Goal: Transaction & Acquisition: Book appointment/travel/reservation

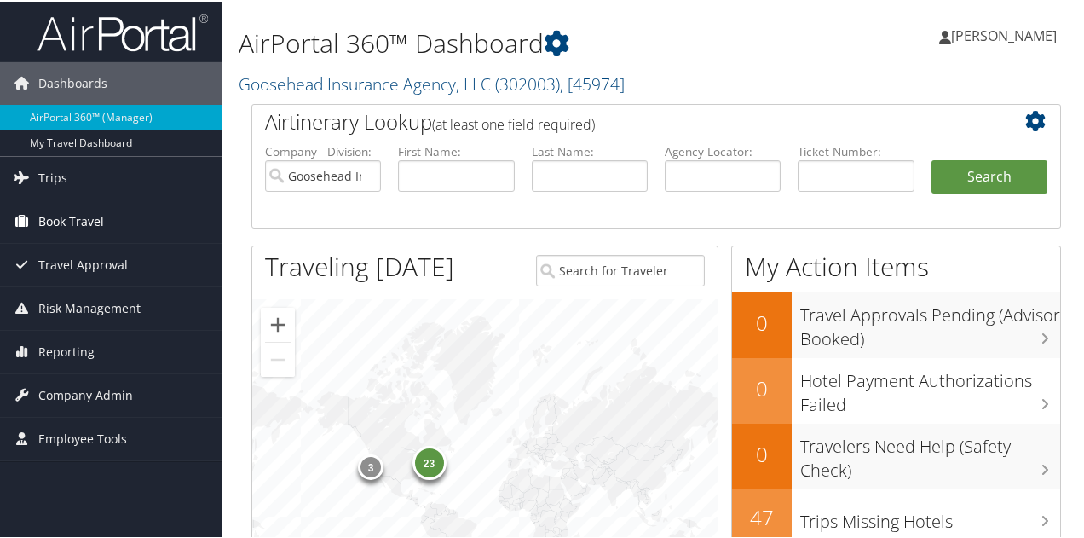
click at [89, 206] on span "Book Travel" at bounding box center [71, 220] width 66 height 43
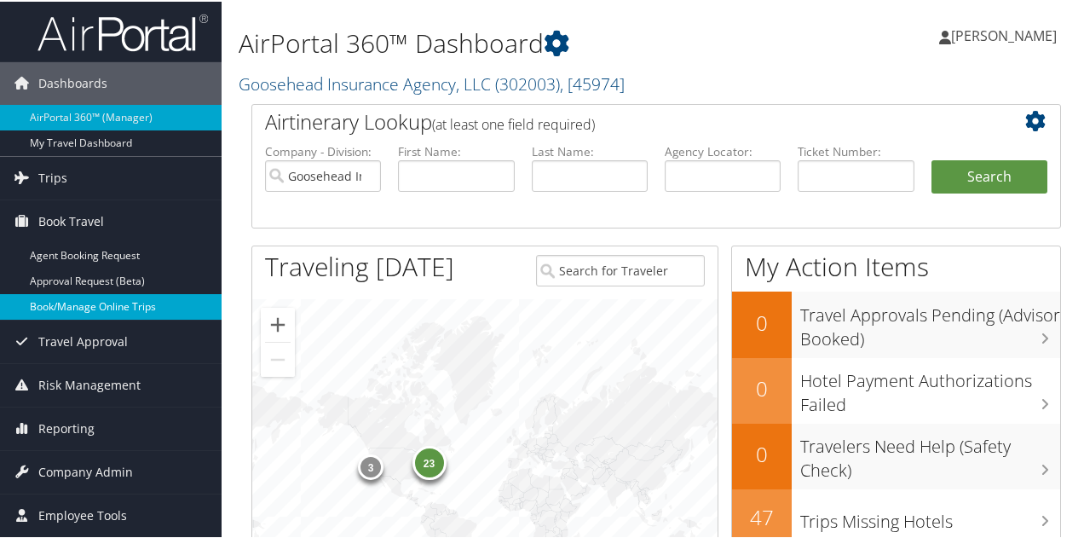
click at [63, 299] on link "Book/Manage Online Trips" at bounding box center [111, 305] width 222 height 26
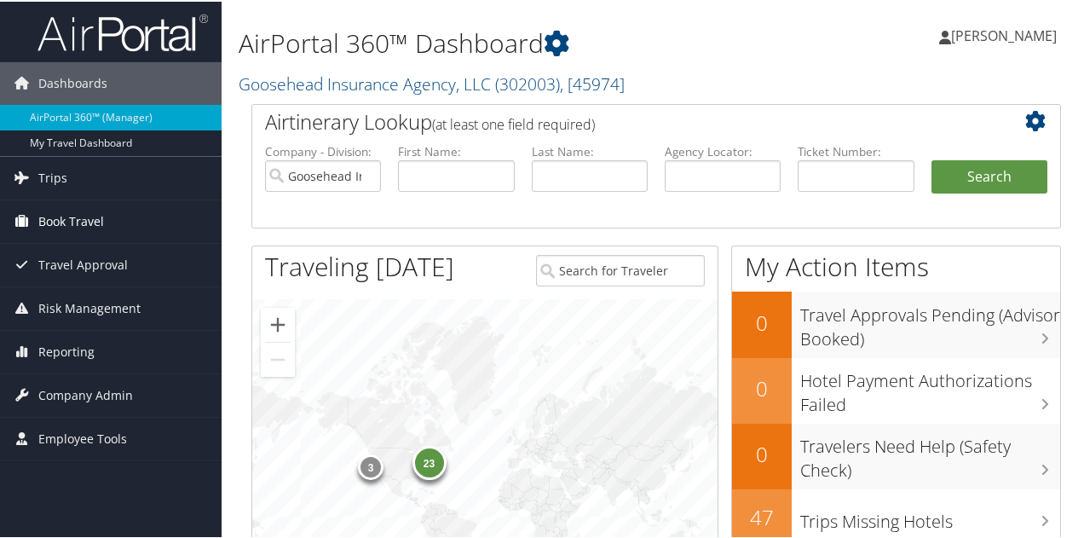
click at [74, 217] on span "Book Travel" at bounding box center [71, 220] width 66 height 43
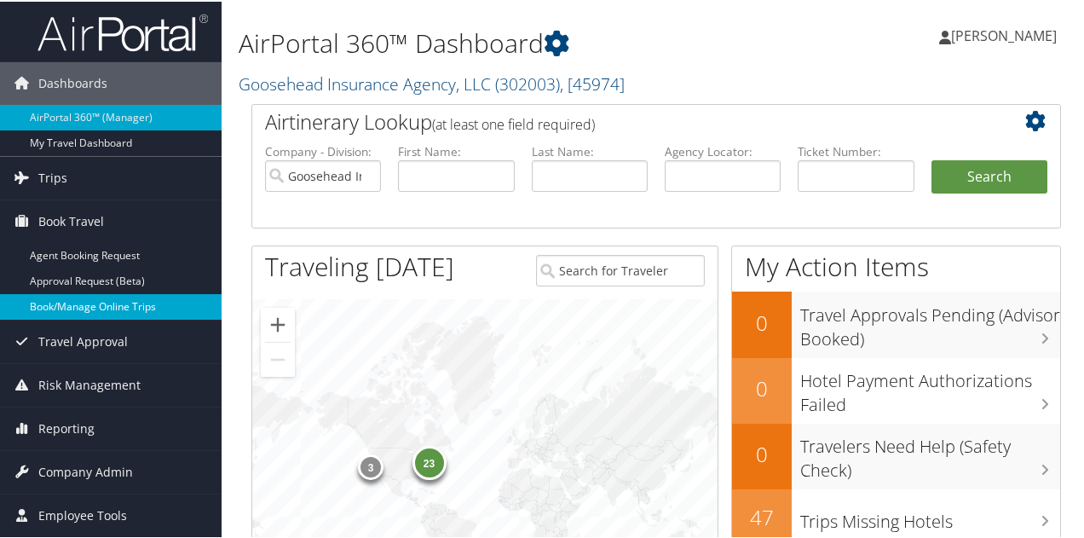
click at [84, 313] on link "Book/Manage Online Trips" at bounding box center [111, 305] width 222 height 26
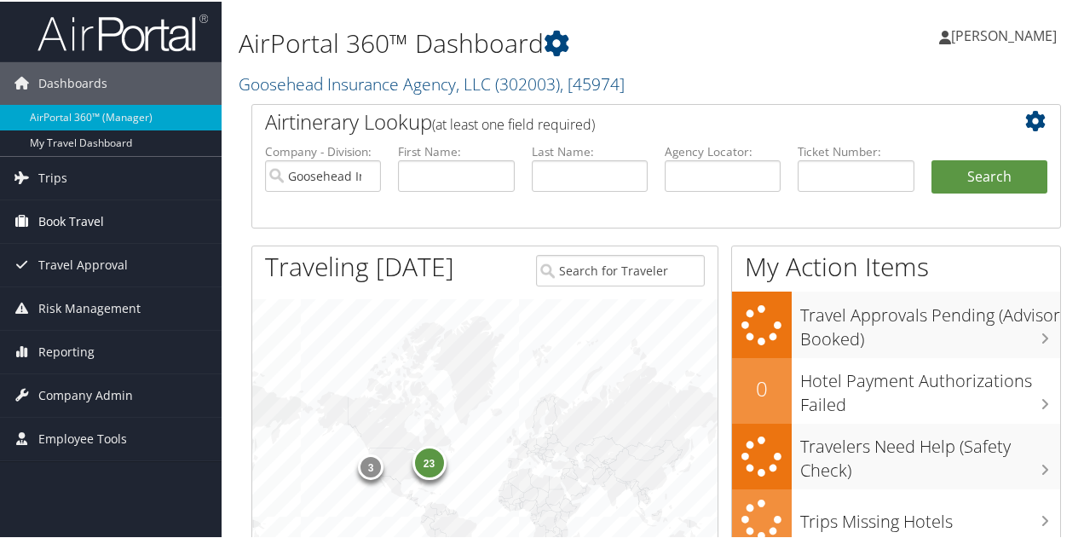
click at [48, 213] on span "Book Travel" at bounding box center [71, 220] width 66 height 43
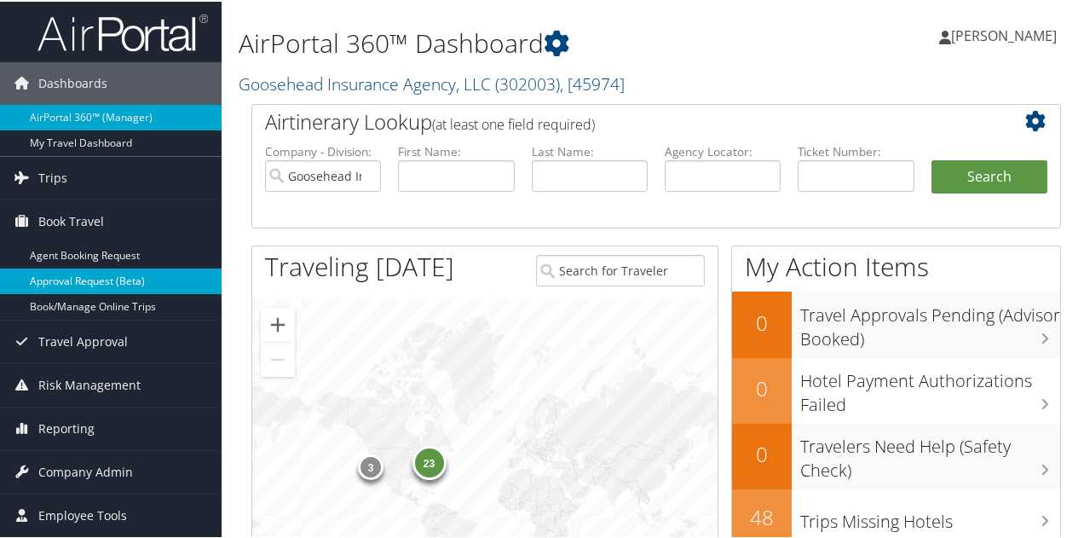
click at [65, 289] on link "Approval Request (Beta)" at bounding box center [111, 280] width 222 height 26
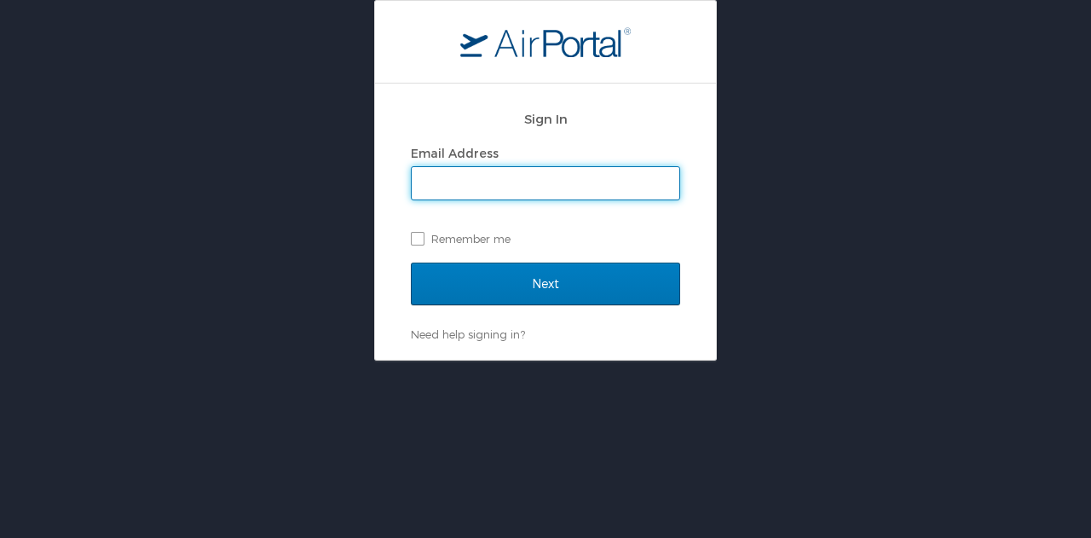
click at [586, 171] on input "Email Address" at bounding box center [546, 183] width 268 height 32
type input "[PERSON_NAME]."
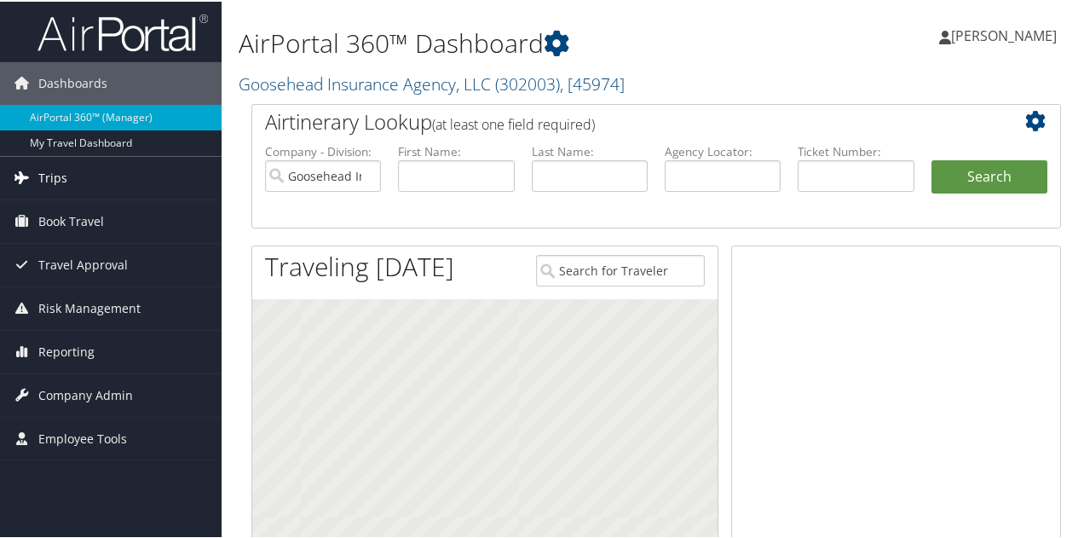
click at [55, 178] on span "Trips" at bounding box center [52, 176] width 29 height 43
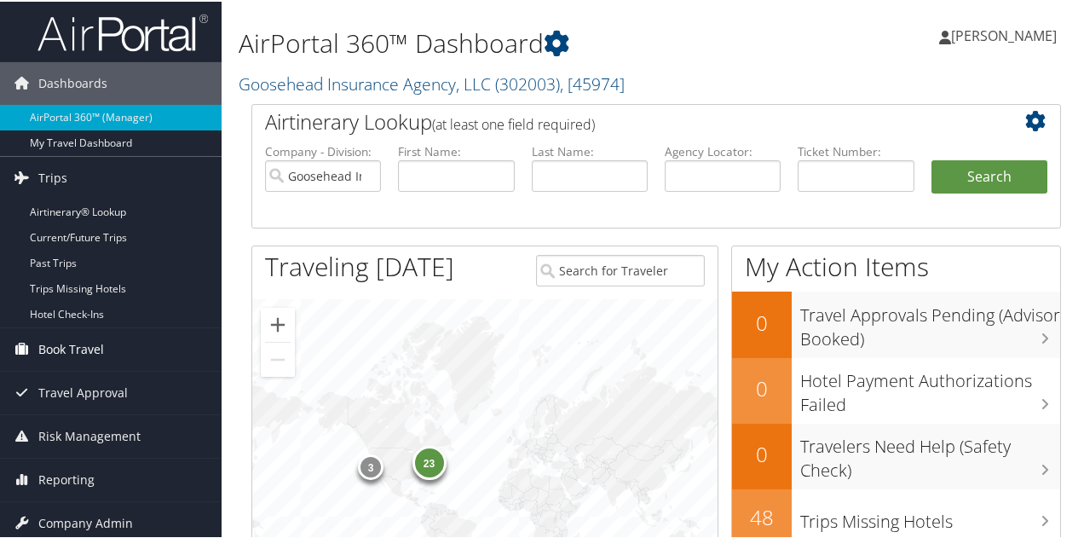
click at [44, 337] on span "Book Travel" at bounding box center [71, 347] width 66 height 43
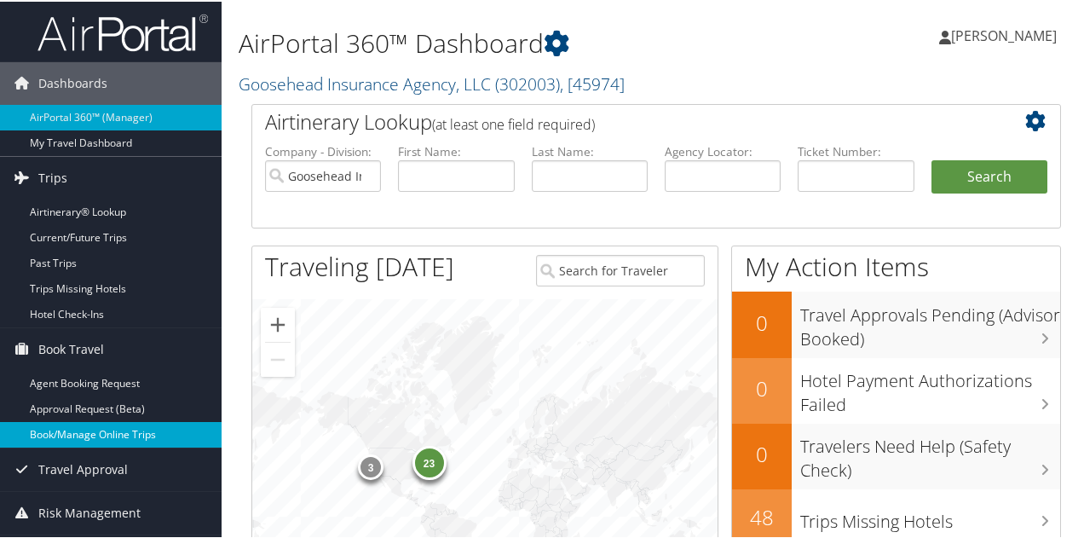
click at [43, 432] on link "Book/Manage Online Trips" at bounding box center [111, 433] width 222 height 26
